Goal: Transaction & Acquisition: Purchase product/service

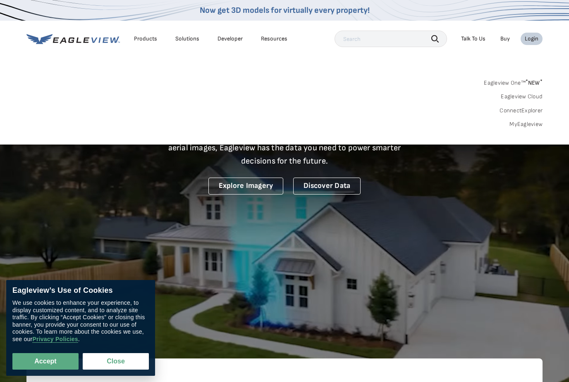
click at [532, 37] on div "Login" at bounding box center [531, 38] width 14 height 7
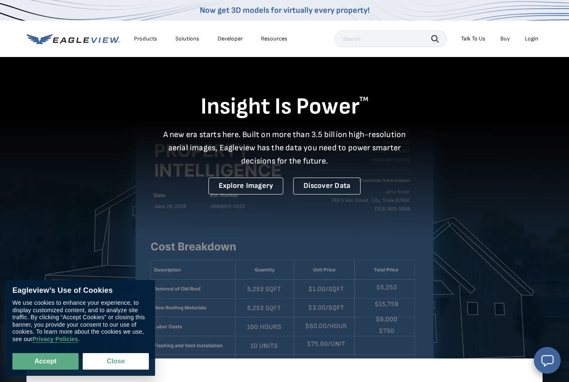
click at [531, 40] on div "Login" at bounding box center [531, 38] width 14 height 7
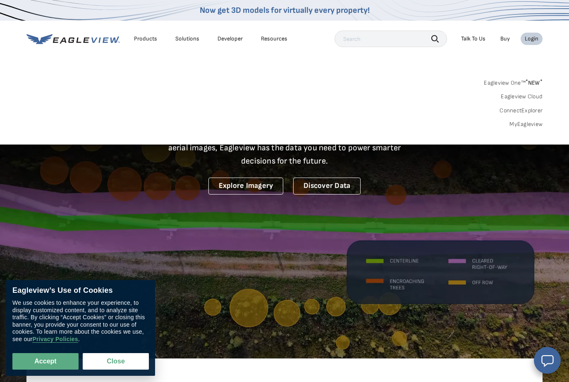
click at [531, 124] on link "MyEagleview" at bounding box center [525, 124] width 33 height 7
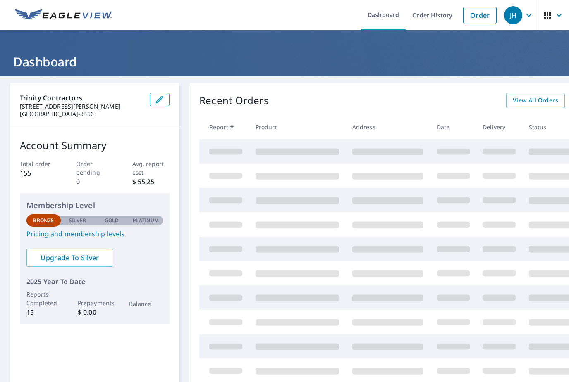
click at [475, 17] on link "Order" at bounding box center [479, 15] width 33 height 17
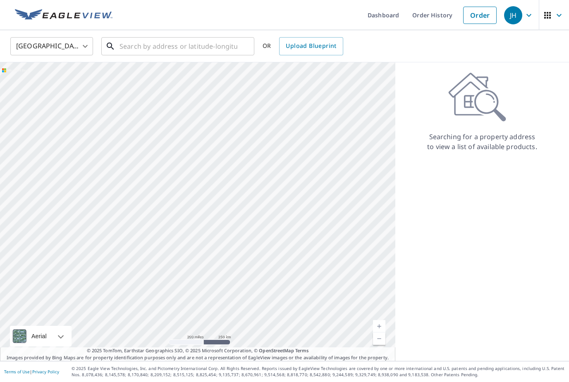
click at [212, 51] on input "text" at bounding box center [178, 46] width 118 height 23
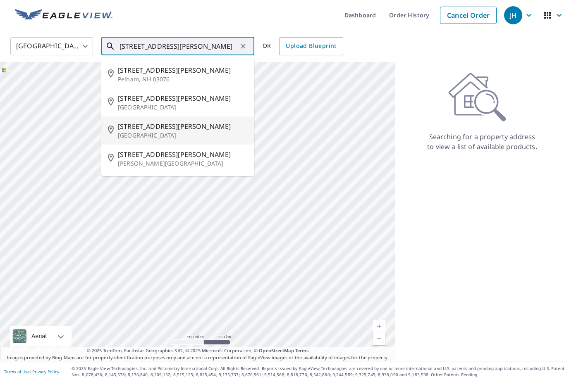
click at [155, 131] on p "Oak Ridge, TN 37830" at bounding box center [183, 135] width 130 height 8
type input "108 Windham Rd Oak Ridge, TN 37830"
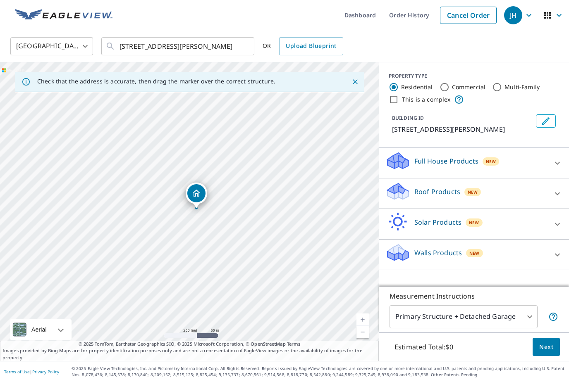
click at [543, 188] on div "Roof Products New" at bounding box center [466, 194] width 162 height 24
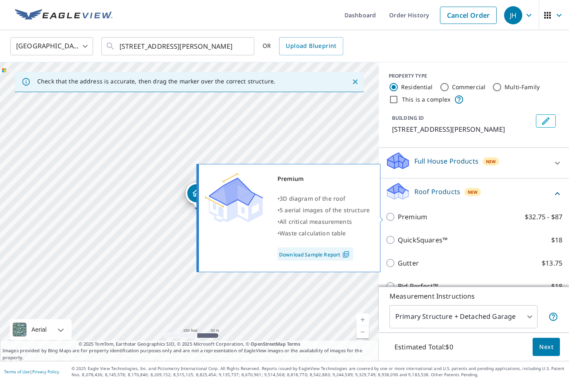
click at [394, 215] on input "Premium $32.75 - $87" at bounding box center [391, 217] width 12 height 10
checkbox input "true"
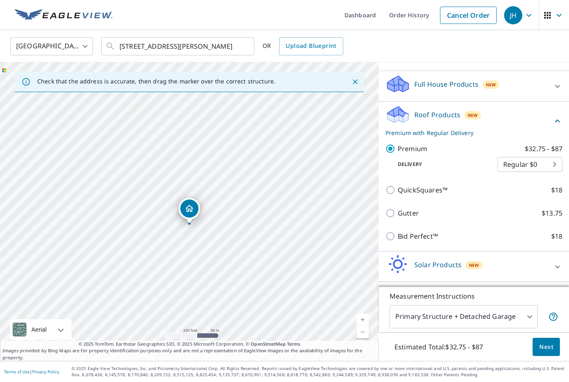
scroll to position [76, 0]
click at [553, 357] on button "Next" at bounding box center [545, 347] width 27 height 19
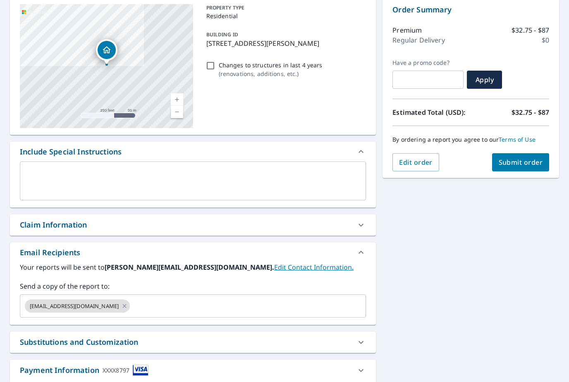
scroll to position [104, 0]
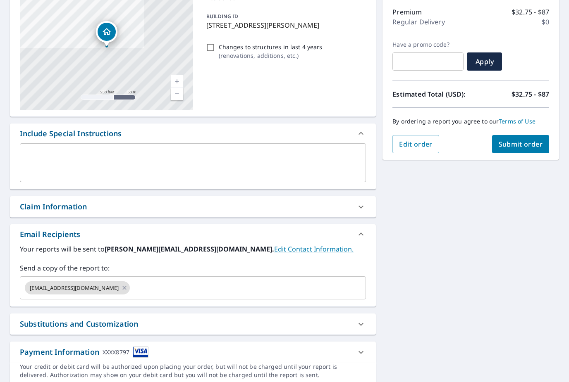
click at [274, 252] on link "Edit Contact Information." at bounding box center [313, 249] width 79 height 9
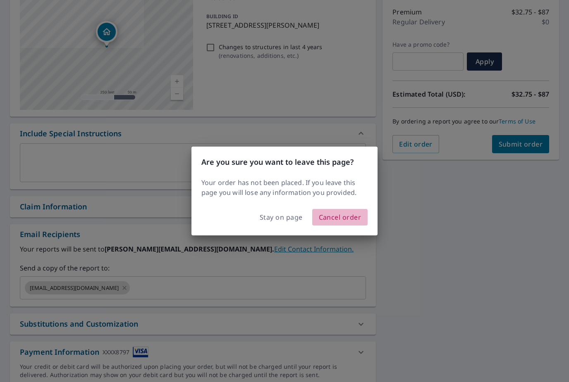
click at [344, 221] on span "Cancel order" at bounding box center [340, 218] width 43 height 12
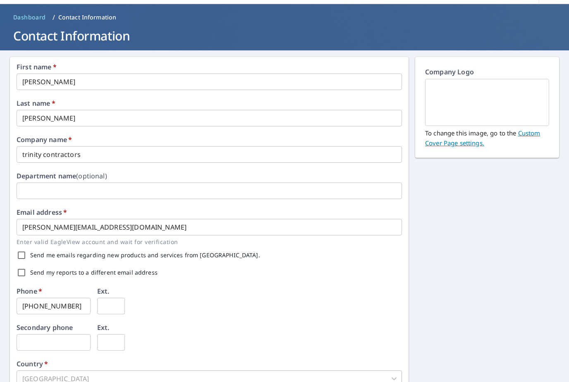
scroll to position [25, 0]
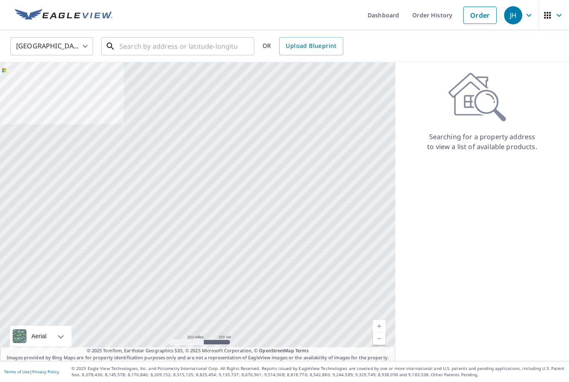
click at [174, 47] on input "text" at bounding box center [178, 46] width 118 height 23
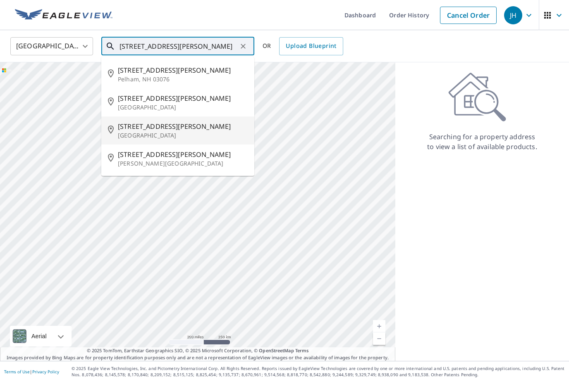
click at [165, 139] on p "Oak Ridge, TN 37830" at bounding box center [183, 135] width 130 height 8
type input "108 Windham Rd Oak Ridge, TN 37830"
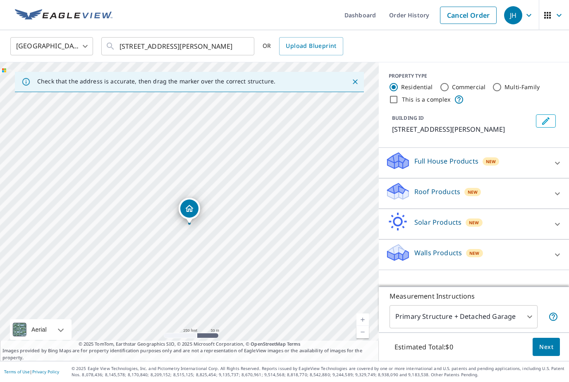
click at [497, 195] on div "Roof Products New" at bounding box center [466, 194] width 162 height 24
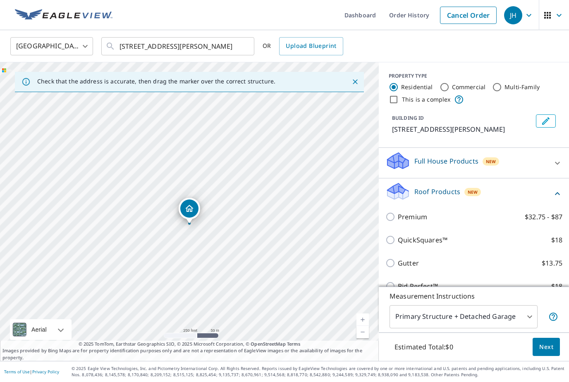
click at [415, 217] on p "Premium" at bounding box center [412, 217] width 29 height 10
click at [398, 217] on input "Premium $32.75 - $87" at bounding box center [391, 217] width 12 height 10
checkbox input "true"
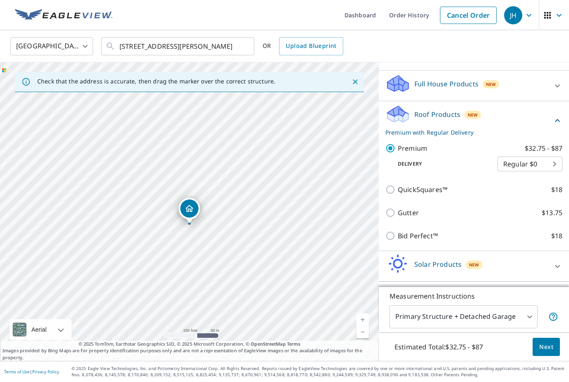
scroll to position [76, 0]
click at [557, 162] on body "JH JH Dashboard Order History Cancel Order JH United States US ​ 108 Windham Rd…" at bounding box center [284, 191] width 569 height 382
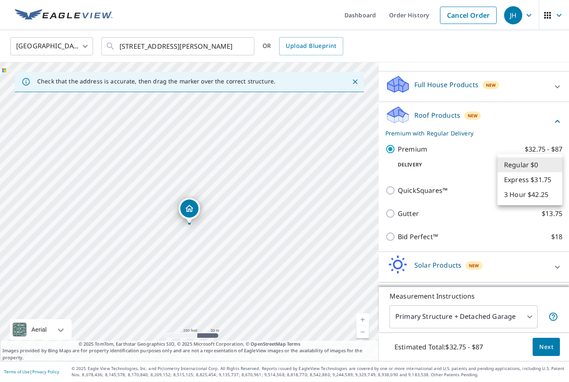
click at [514, 58] on div at bounding box center [284, 191] width 569 height 382
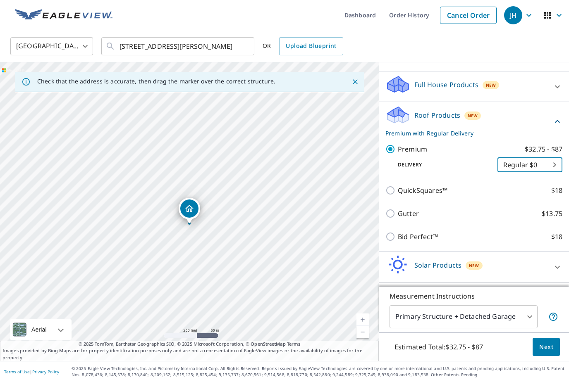
scroll to position [26, 0]
click at [552, 347] on span "Next" at bounding box center [546, 347] width 14 height 10
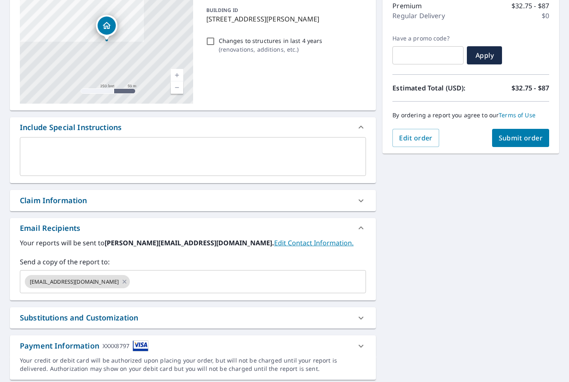
scroll to position [109, 0]
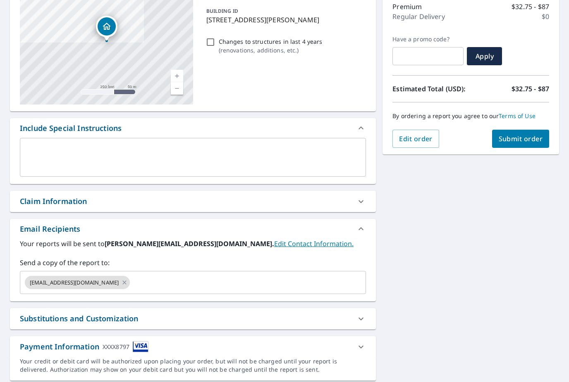
click at [207, 275] on input "text" at bounding box center [240, 283] width 219 height 16
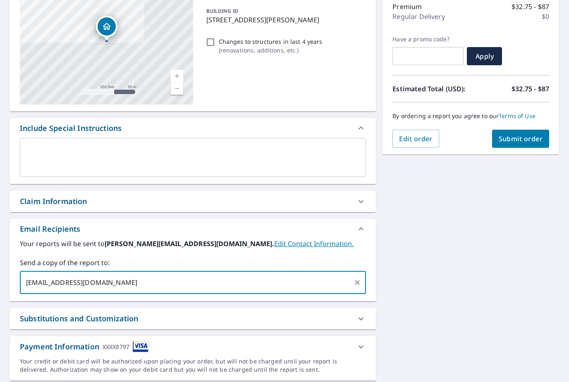
type input "dbaker@trinityheretohelp.com"
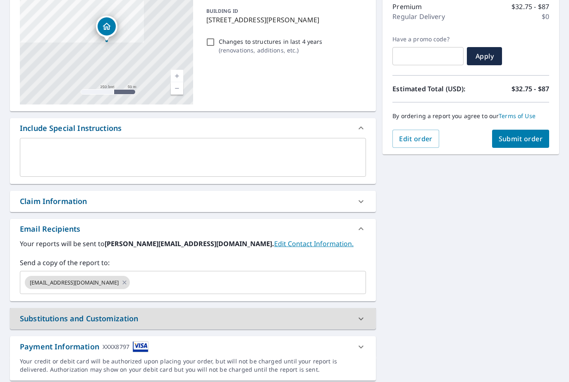
click at [526, 134] on span "Submit order" at bounding box center [520, 138] width 44 height 9
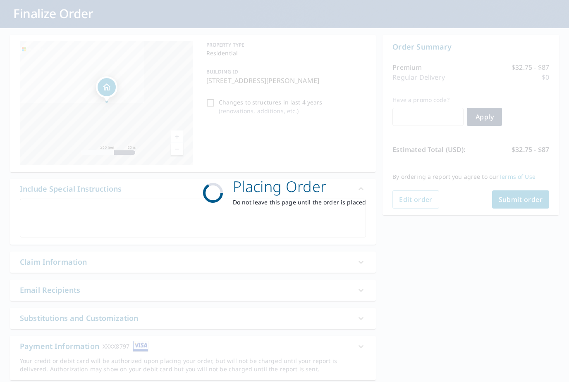
scroll to position [48, 0]
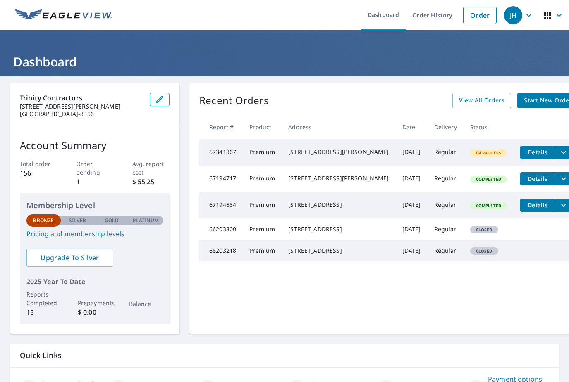
click at [329, 209] on div "12712 Watergrove Dr Knoxville, TN 37922" at bounding box center [338, 205] width 100 height 8
click at [525, 209] on span "Details" at bounding box center [537, 205] width 25 height 8
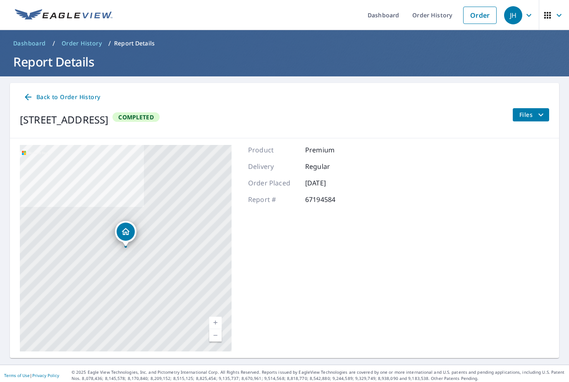
click at [477, 14] on link "Order" at bounding box center [479, 15] width 33 height 17
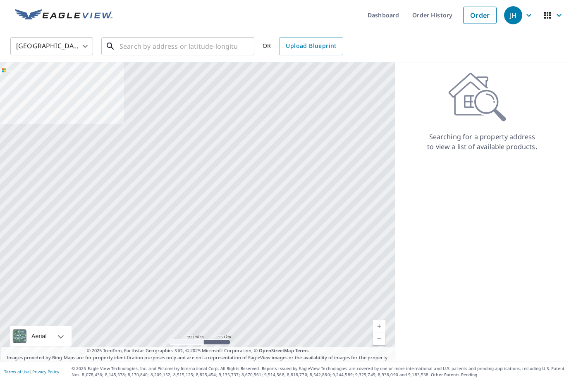
click at [213, 50] on input "text" at bounding box center [178, 46] width 118 height 23
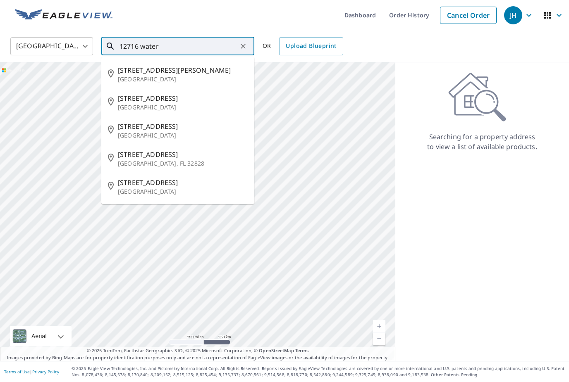
click at [173, 97] on span "12716 Watergrove Dr" at bounding box center [183, 98] width 130 height 10
type input "12716 Watergrove Dr Knoxville, TN 37922"
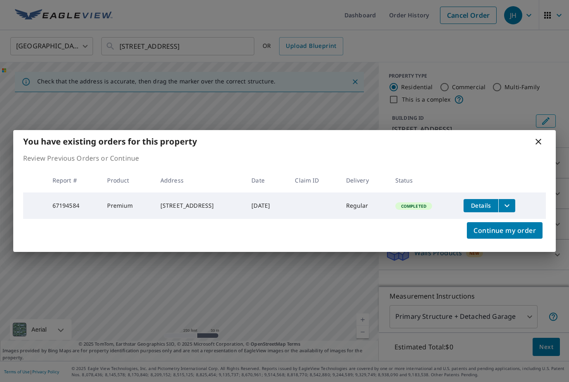
click at [540, 141] on icon at bounding box center [538, 142] width 10 height 10
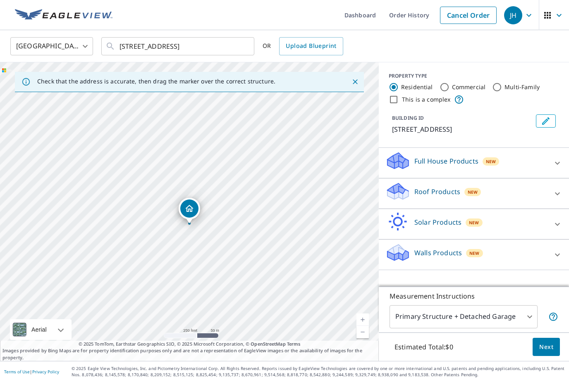
click at [553, 198] on icon at bounding box center [557, 194] width 10 height 10
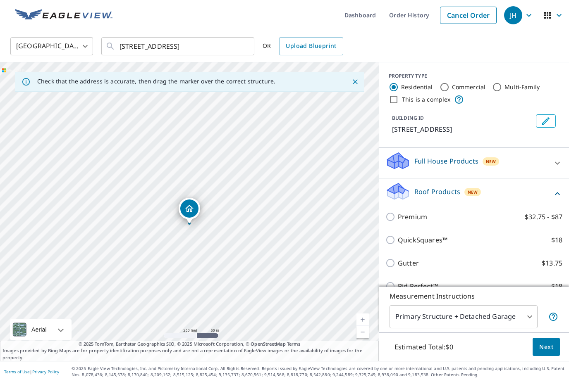
click at [421, 219] on p "Premium" at bounding box center [412, 217] width 29 height 10
click at [398, 219] on input "Premium $32.75 - $87" at bounding box center [391, 217] width 12 height 10
checkbox input "true"
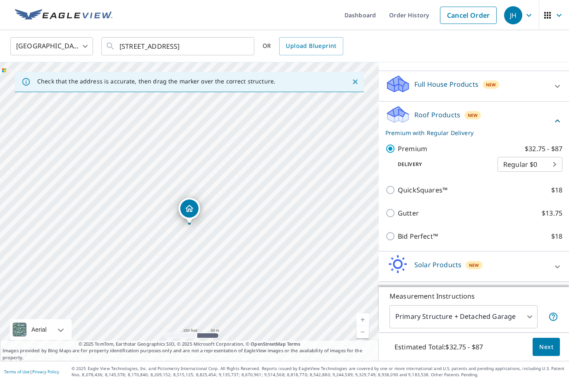
scroll to position [76, 0]
click at [550, 352] on span "Next" at bounding box center [546, 347] width 14 height 10
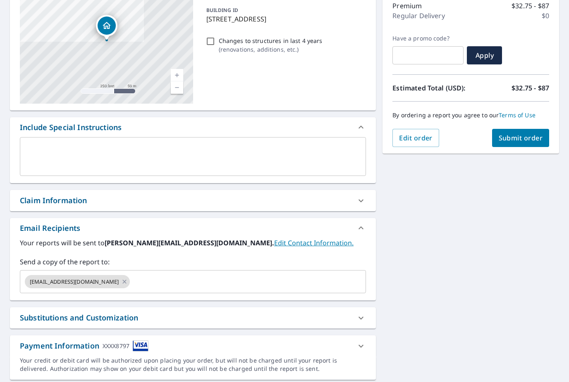
scroll to position [109, 0]
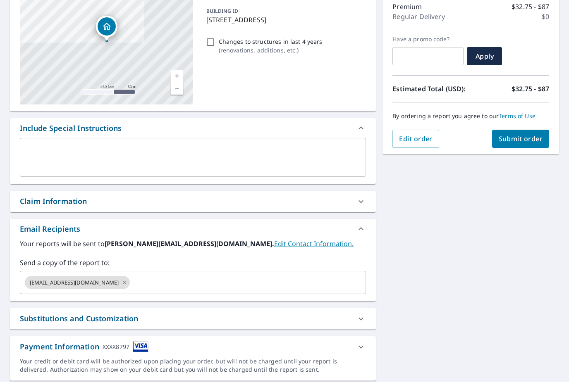
click at [121, 282] on icon at bounding box center [124, 282] width 7 height 9
click at [126, 286] on input "text" at bounding box center [187, 283] width 326 height 16
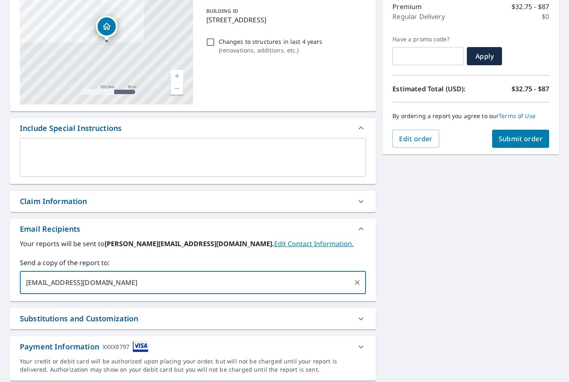
type input "dbaker@trinityheretohelp.com"
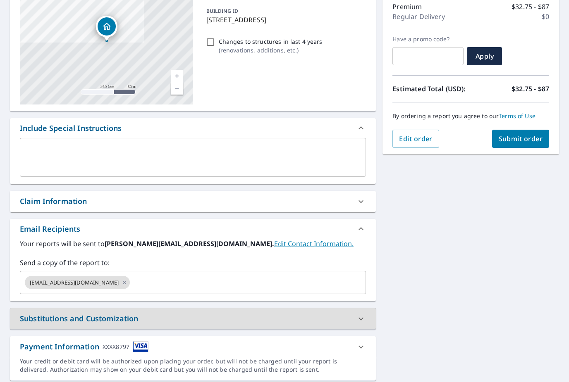
click at [524, 144] on button "Submit order" at bounding box center [520, 139] width 57 height 18
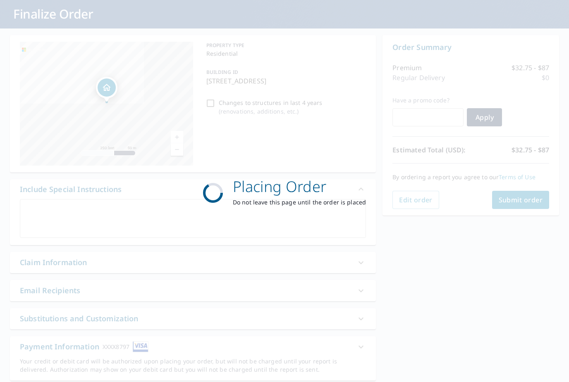
scroll to position [48, 0]
